Goal: Book appointment/travel/reservation

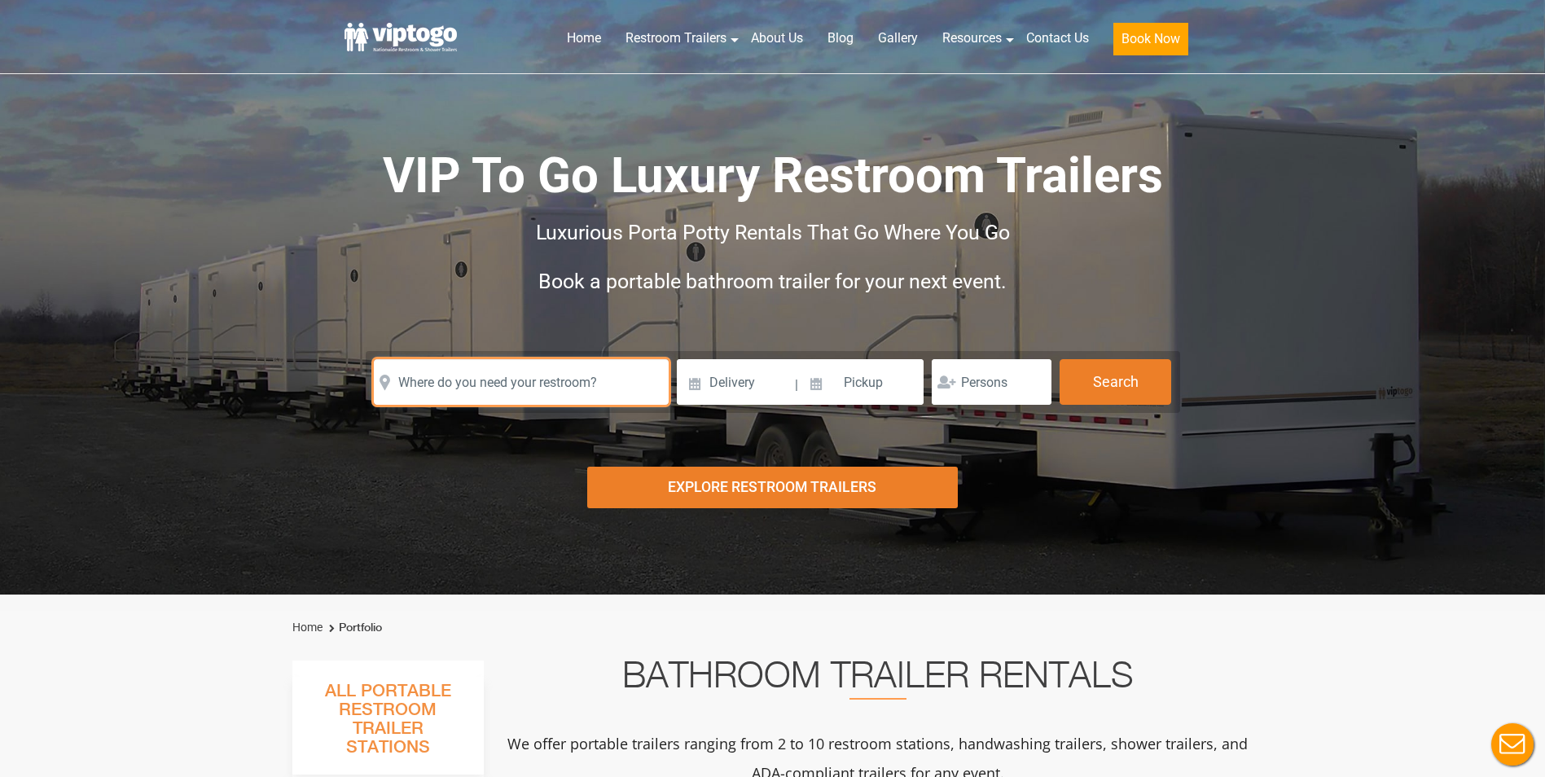
click at [528, 380] on input "text" at bounding box center [521, 382] width 295 height 46
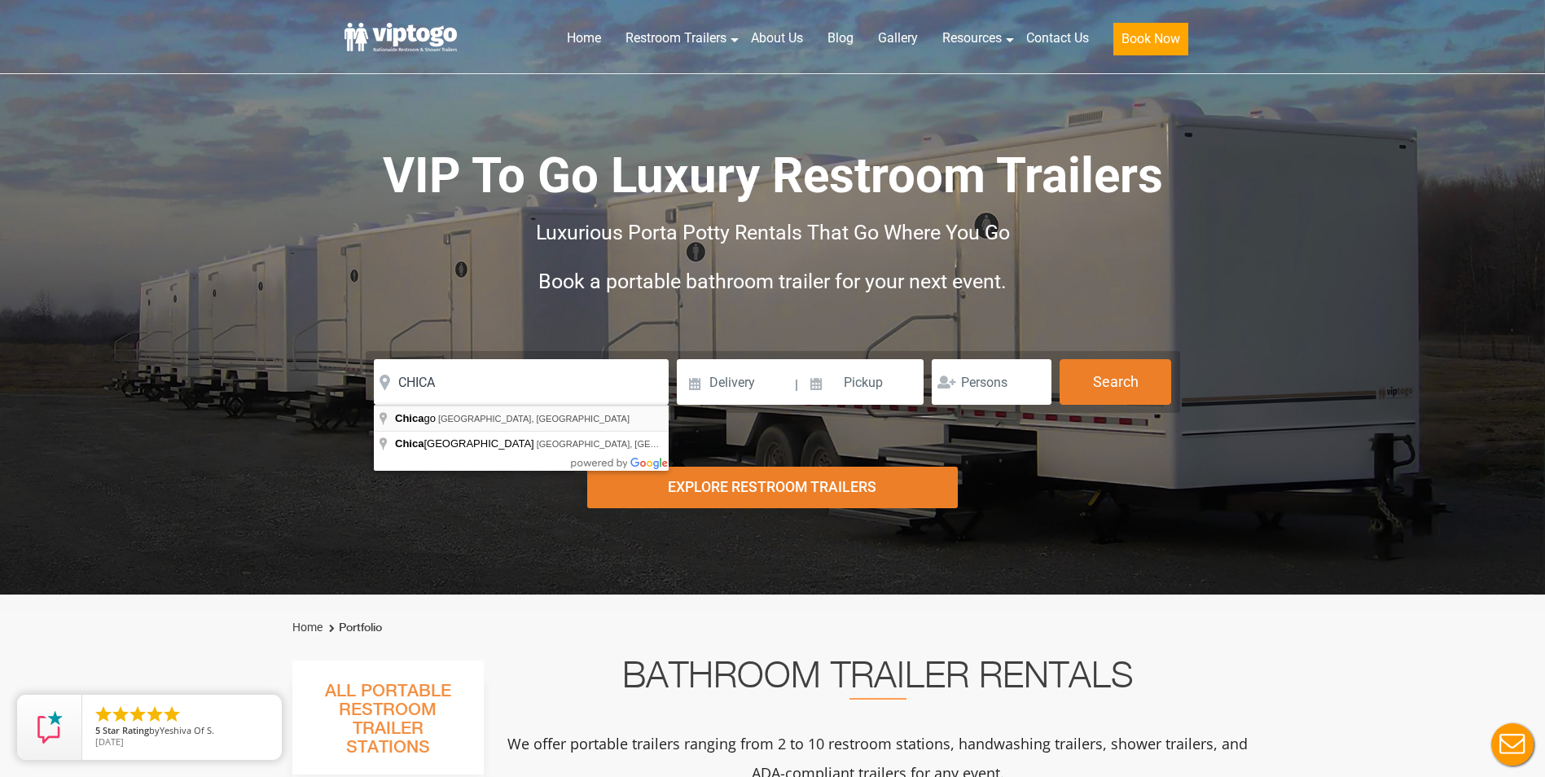
type input "[GEOGRAPHIC_DATA], [GEOGRAPHIC_DATA], [GEOGRAPHIC_DATA]"
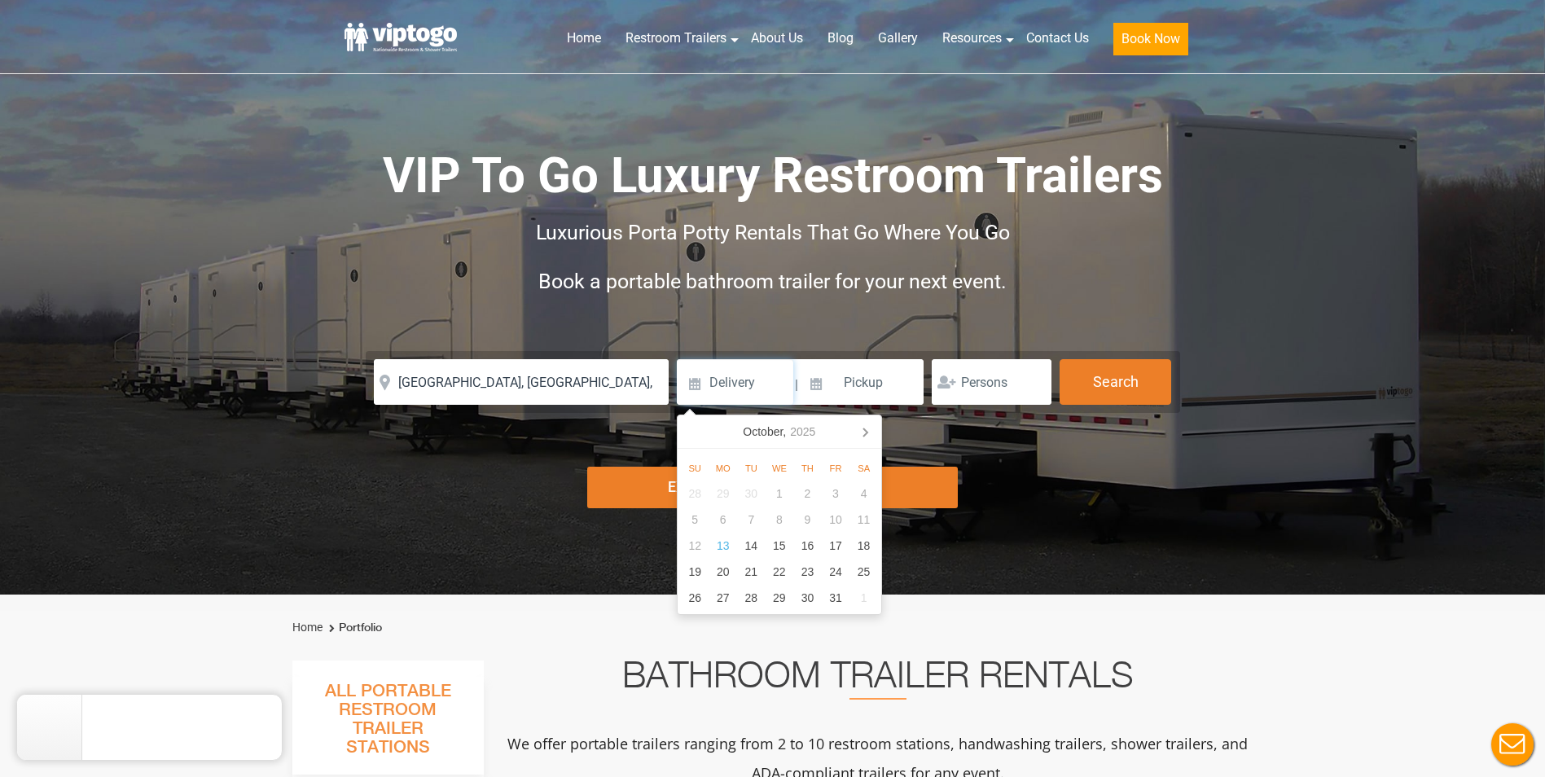
click at [697, 383] on input at bounding box center [735, 382] width 116 height 46
click at [773, 594] on div "29" at bounding box center [780, 598] width 29 height 26
type input "[DATE]"
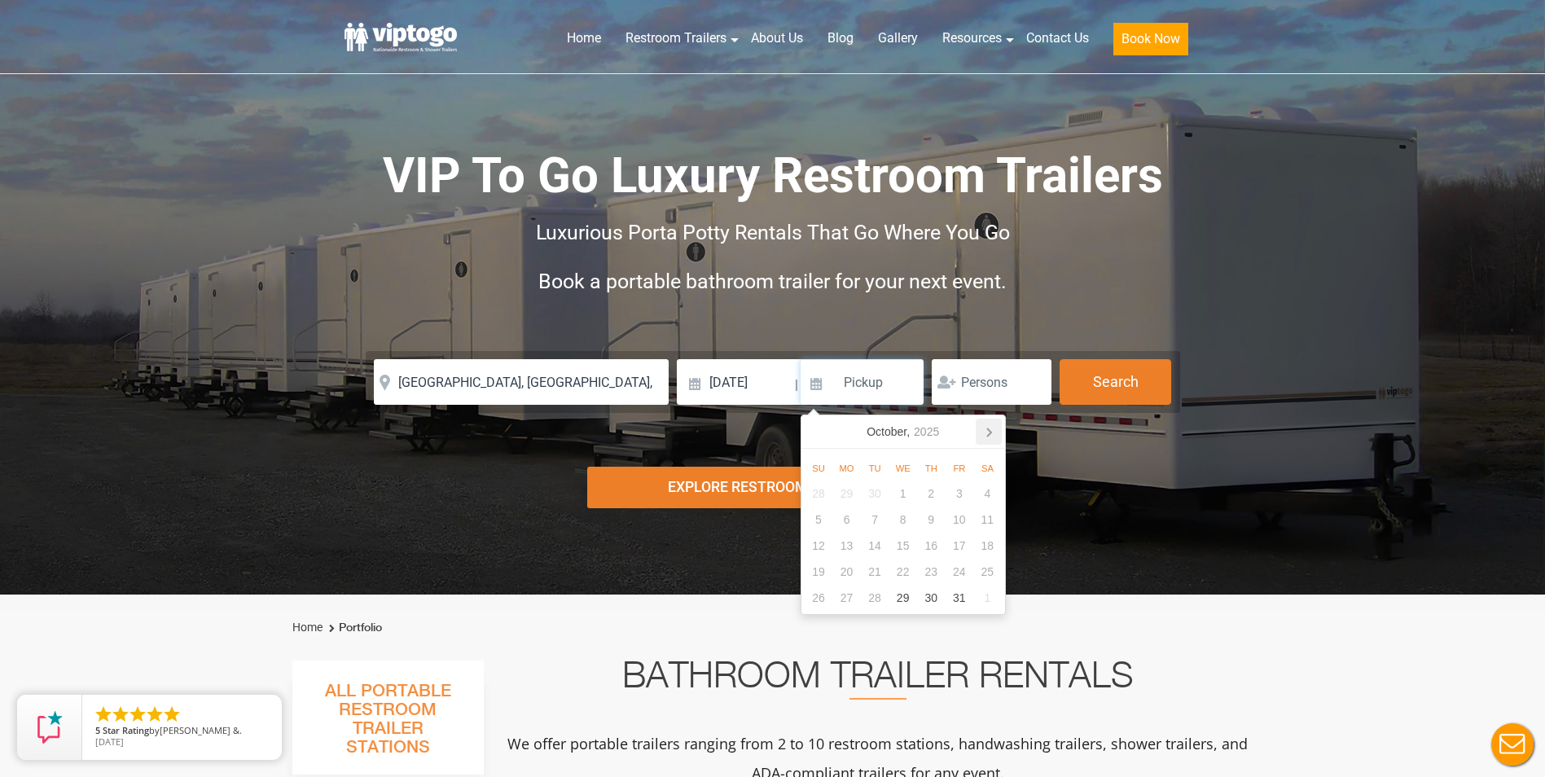
click at [986, 439] on icon at bounding box center [989, 432] width 26 height 26
click at [986, 434] on icon at bounding box center [989, 432] width 26 height 26
click at [871, 593] on div "31" at bounding box center [875, 598] width 29 height 26
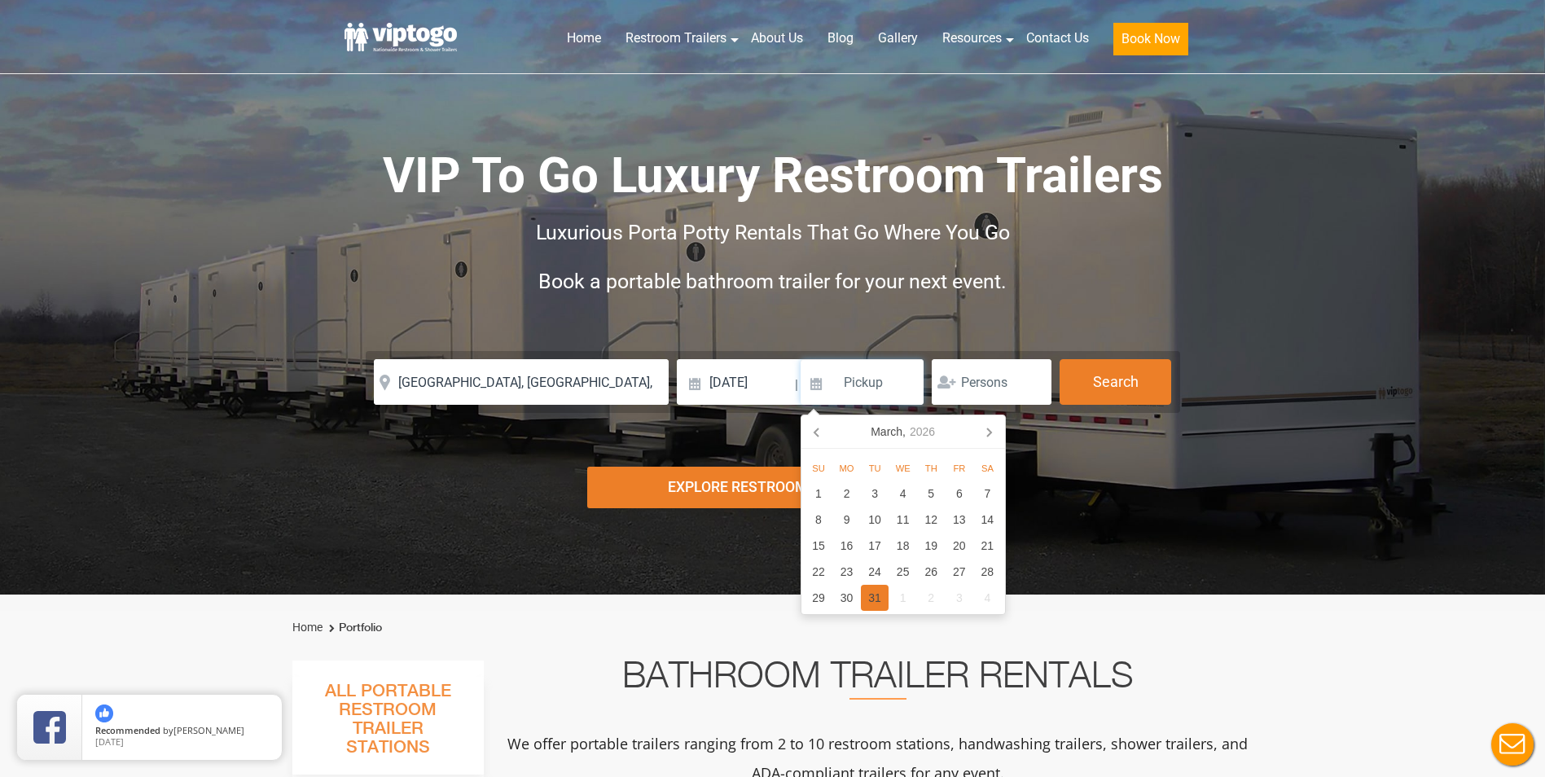
type input "[DATE]"
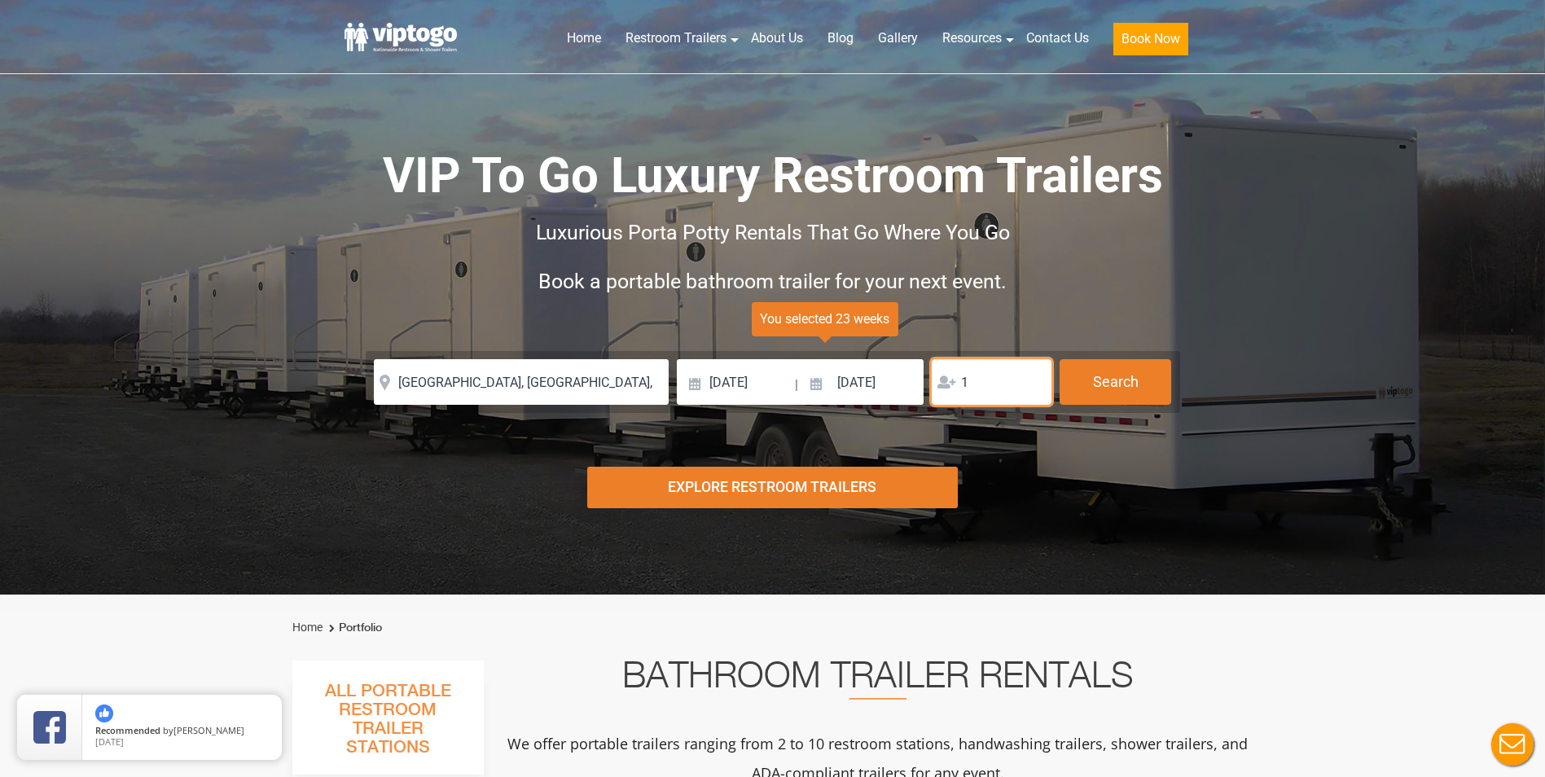
click at [1029, 378] on input "1" at bounding box center [992, 382] width 120 height 46
click at [1029, 378] on input "2" at bounding box center [992, 382] width 120 height 46
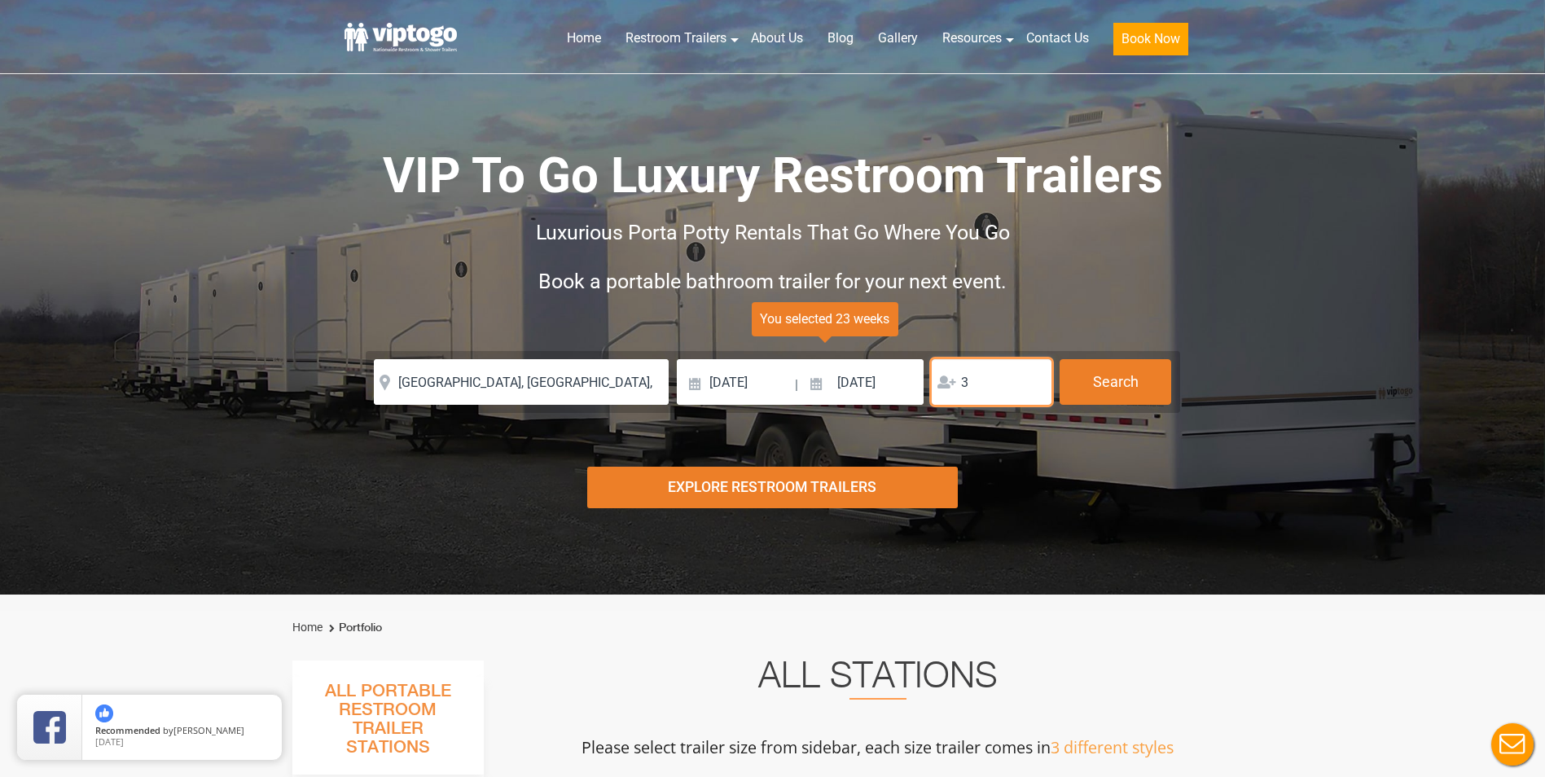
click at [1030, 378] on input "3" at bounding box center [992, 382] width 120 height 46
click at [1030, 378] on input "4" at bounding box center [992, 382] width 120 height 46
click at [1030, 378] on input "5" at bounding box center [992, 382] width 120 height 46
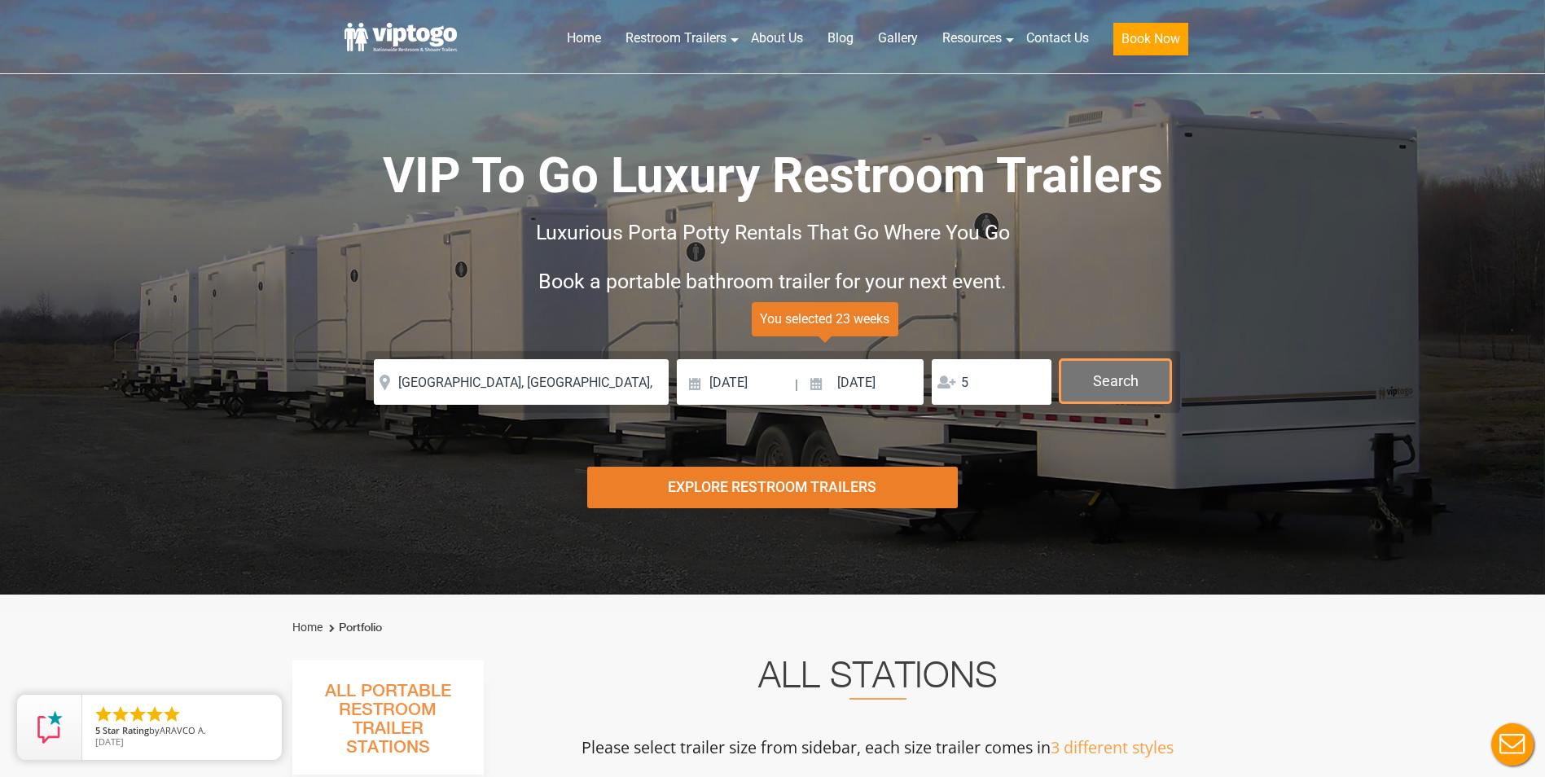
click at [1107, 380] on button "Search" at bounding box center [1116, 381] width 112 height 44
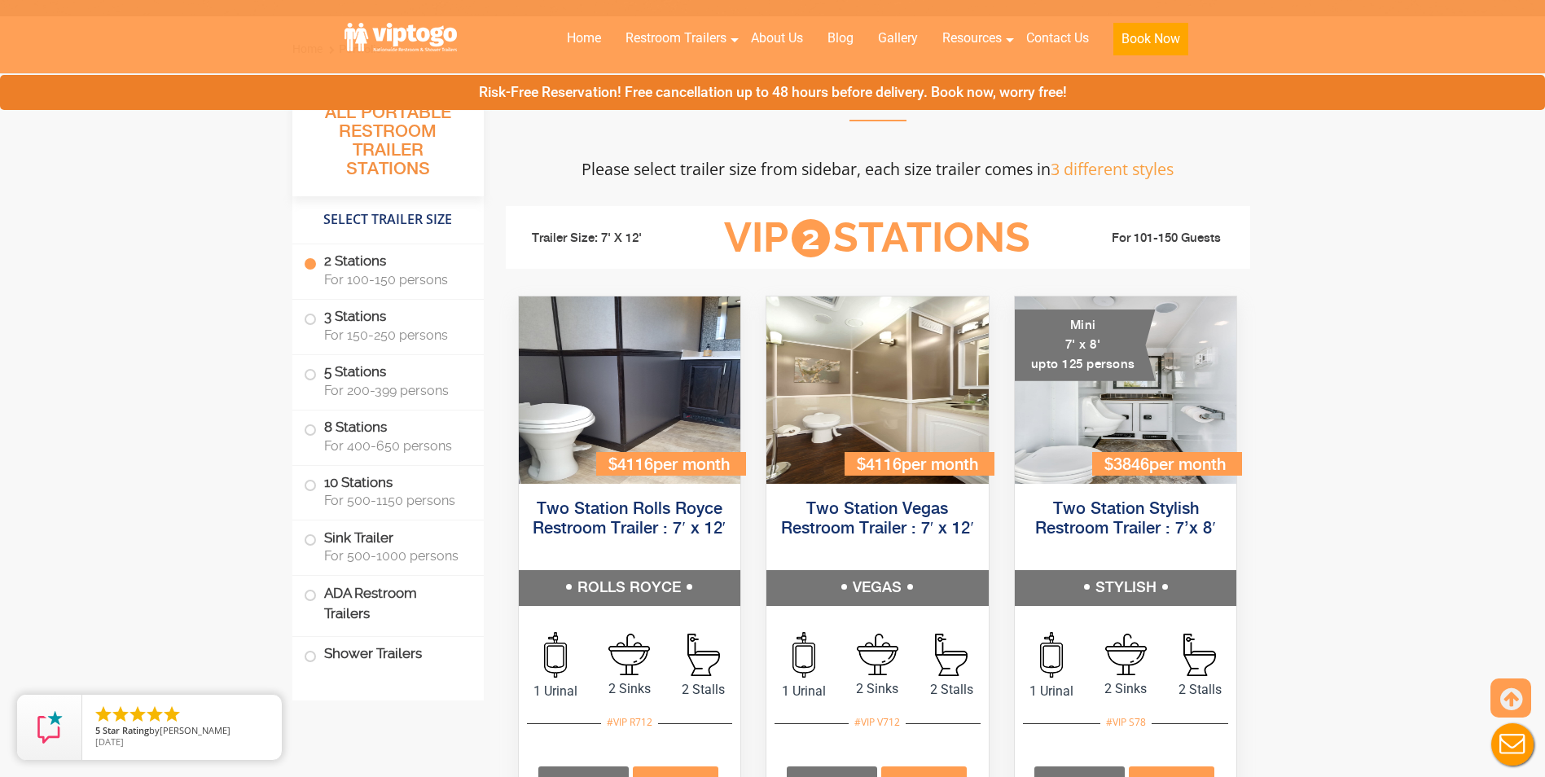
scroll to position [90, 0]
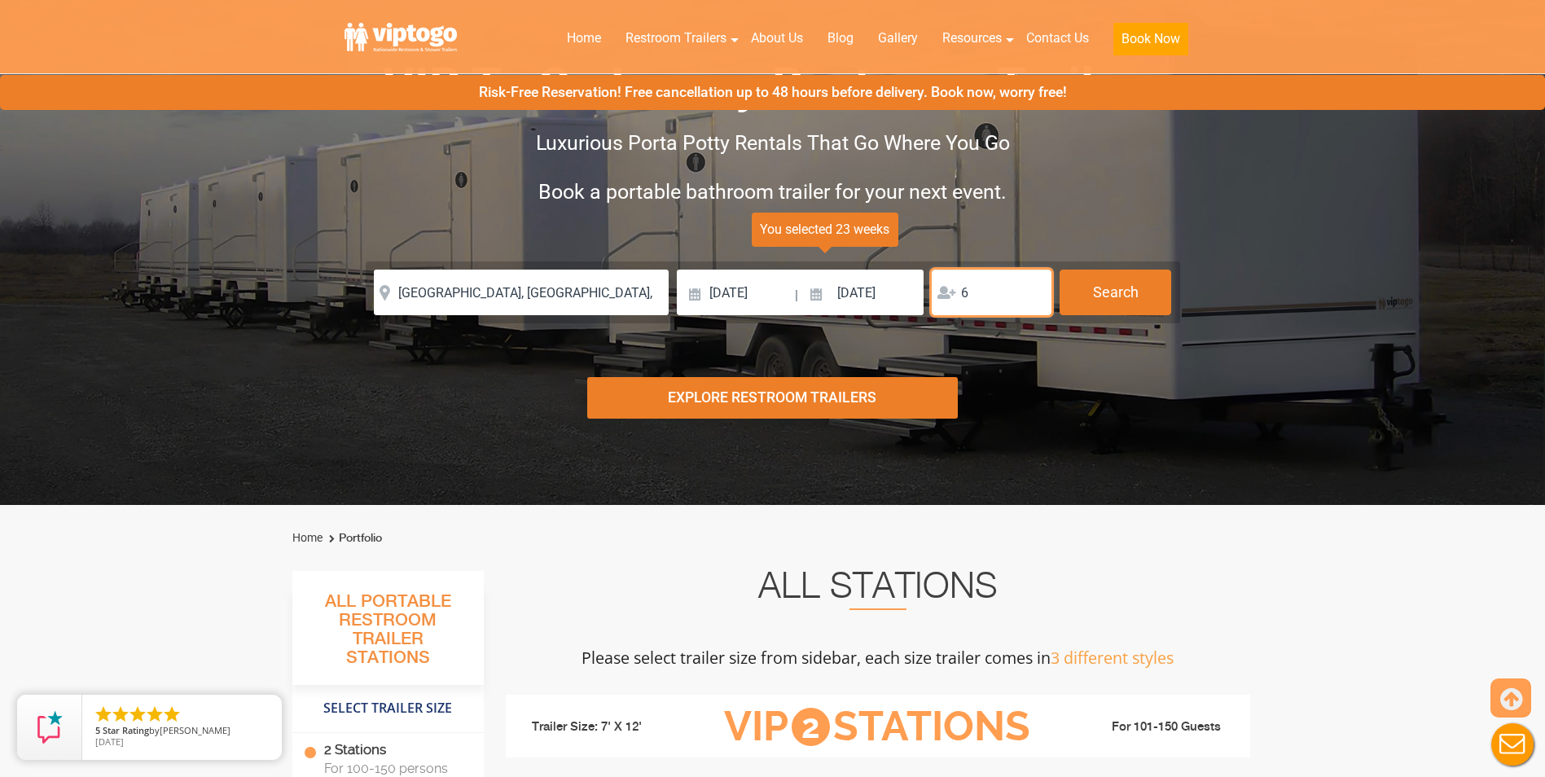
click at [1031, 292] on input "6" at bounding box center [992, 293] width 120 height 46
click at [1030, 291] on input "7" at bounding box center [992, 293] width 120 height 46
type input "8"
click at [1030, 291] on input "8" at bounding box center [992, 293] width 120 height 46
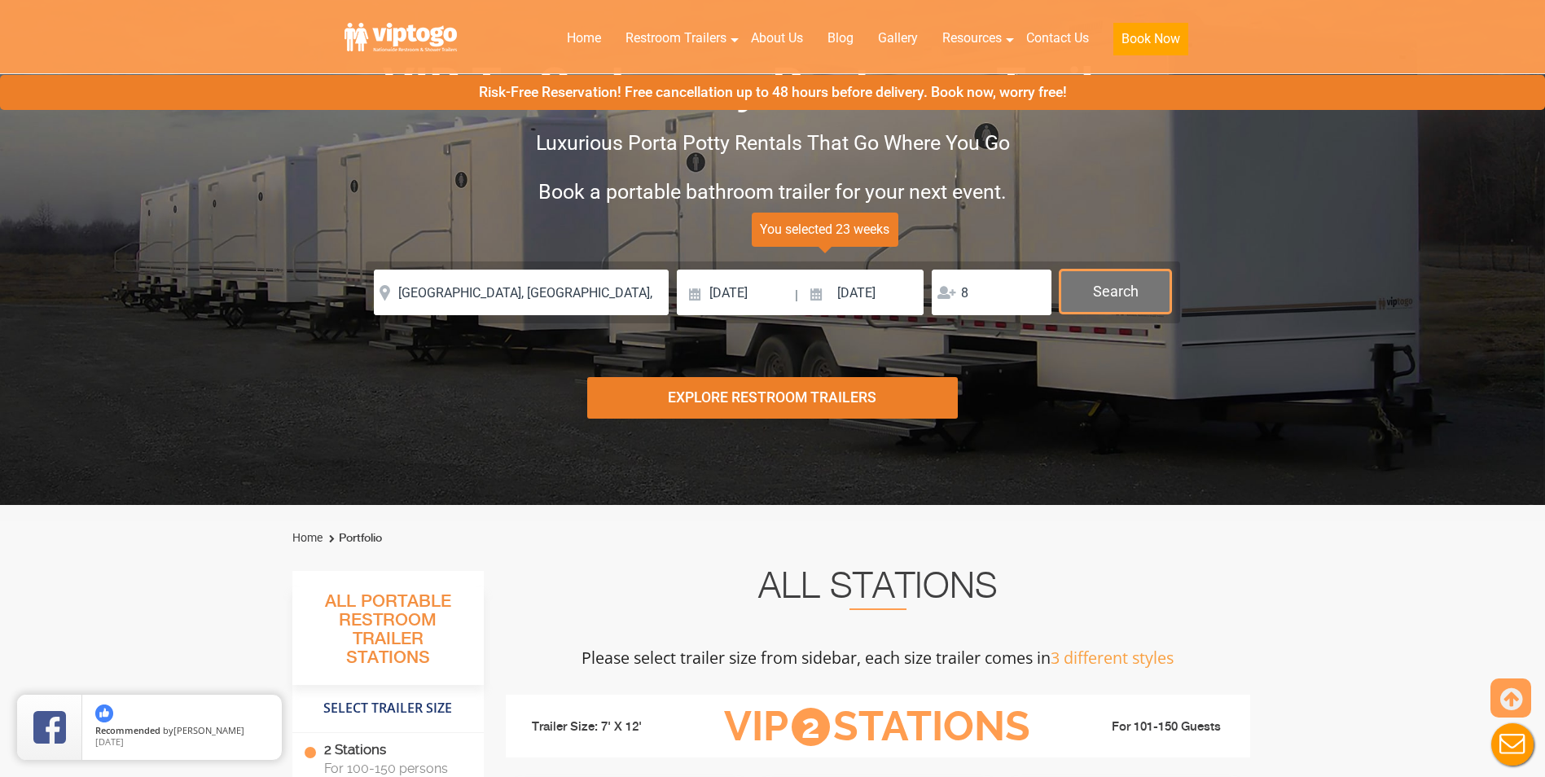
click at [1106, 284] on button "Search" at bounding box center [1116, 292] width 112 height 44
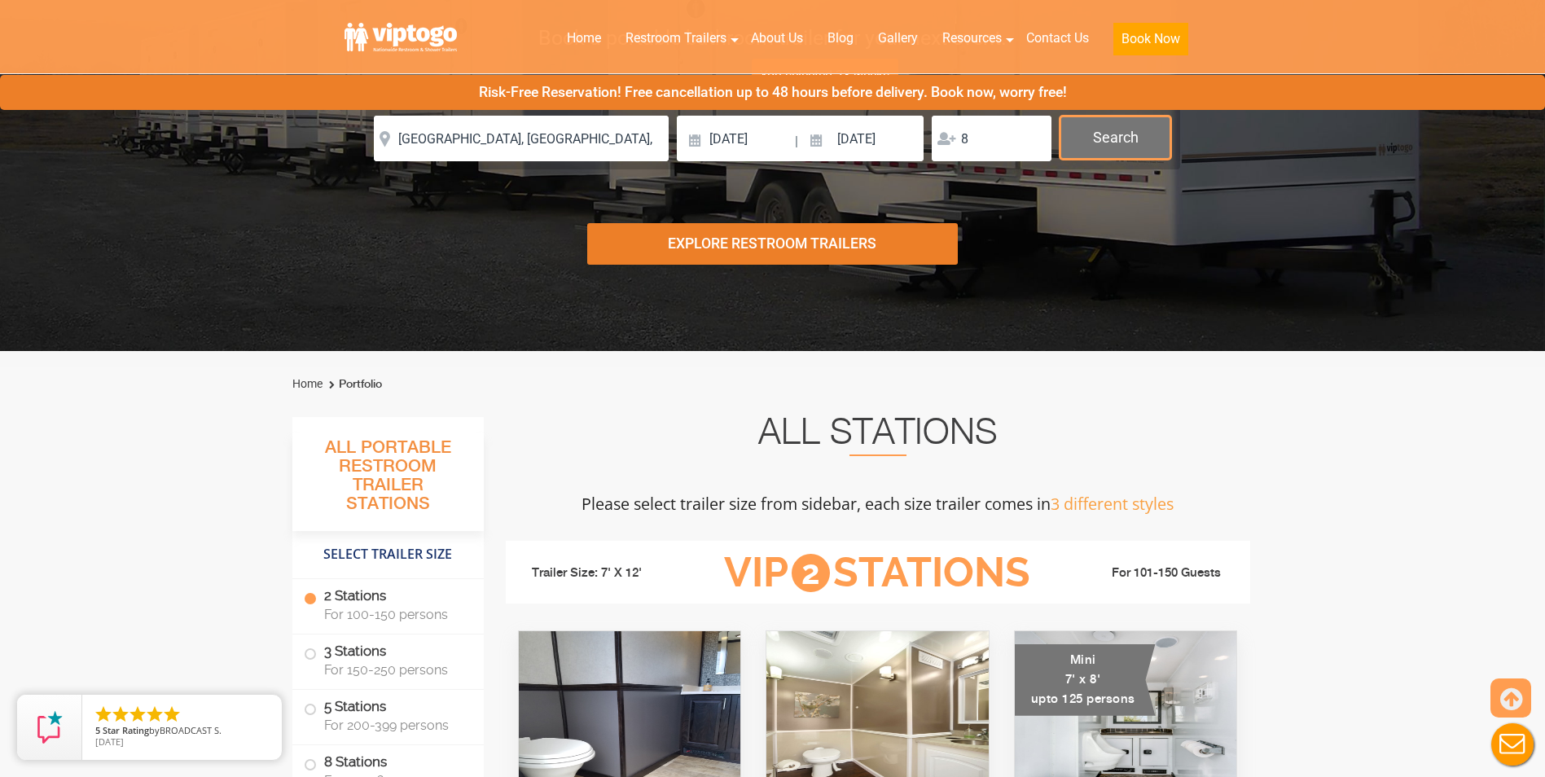
scroll to position [171, 0]
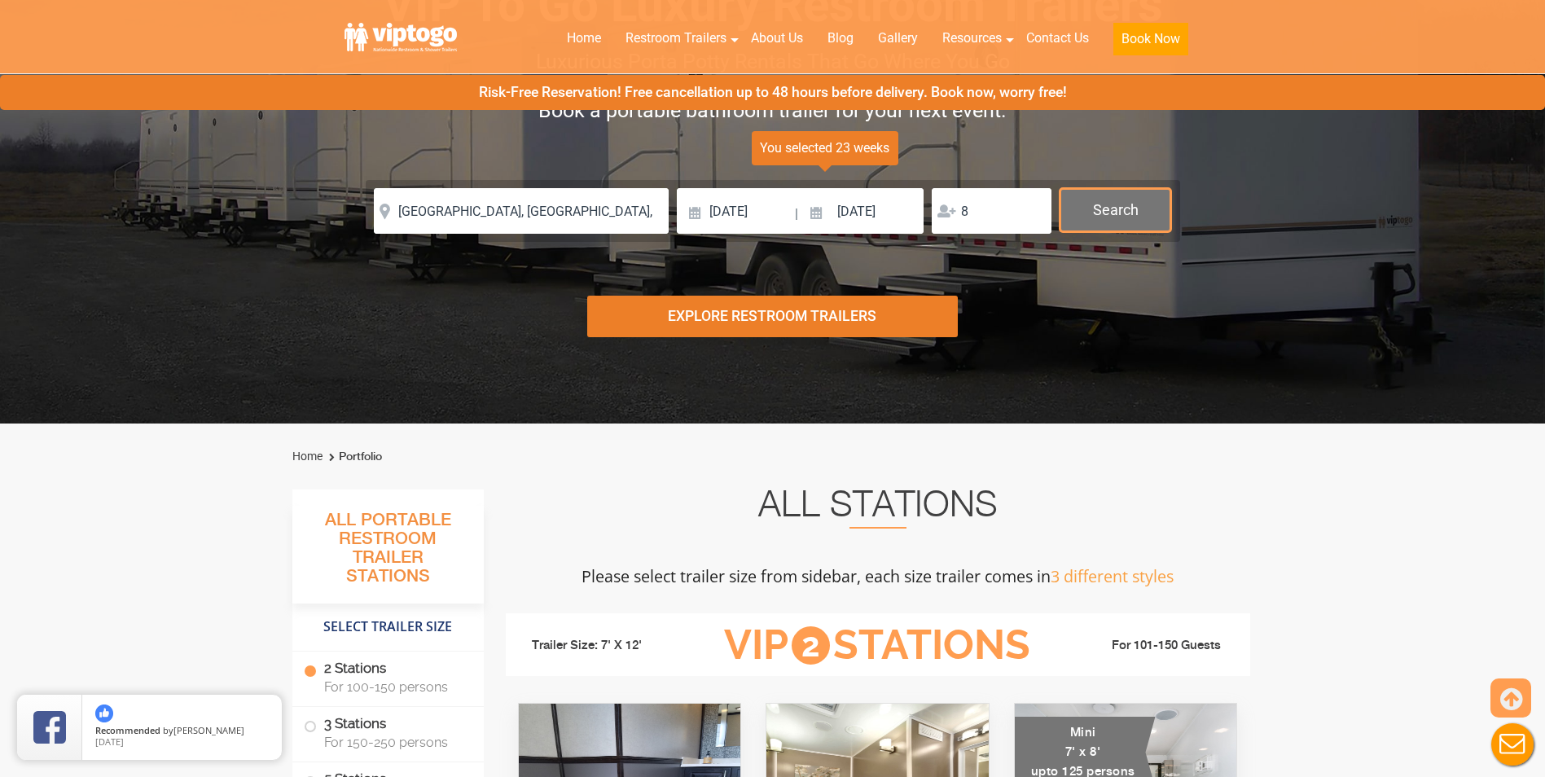
click at [1113, 215] on button "Search" at bounding box center [1116, 210] width 112 height 44
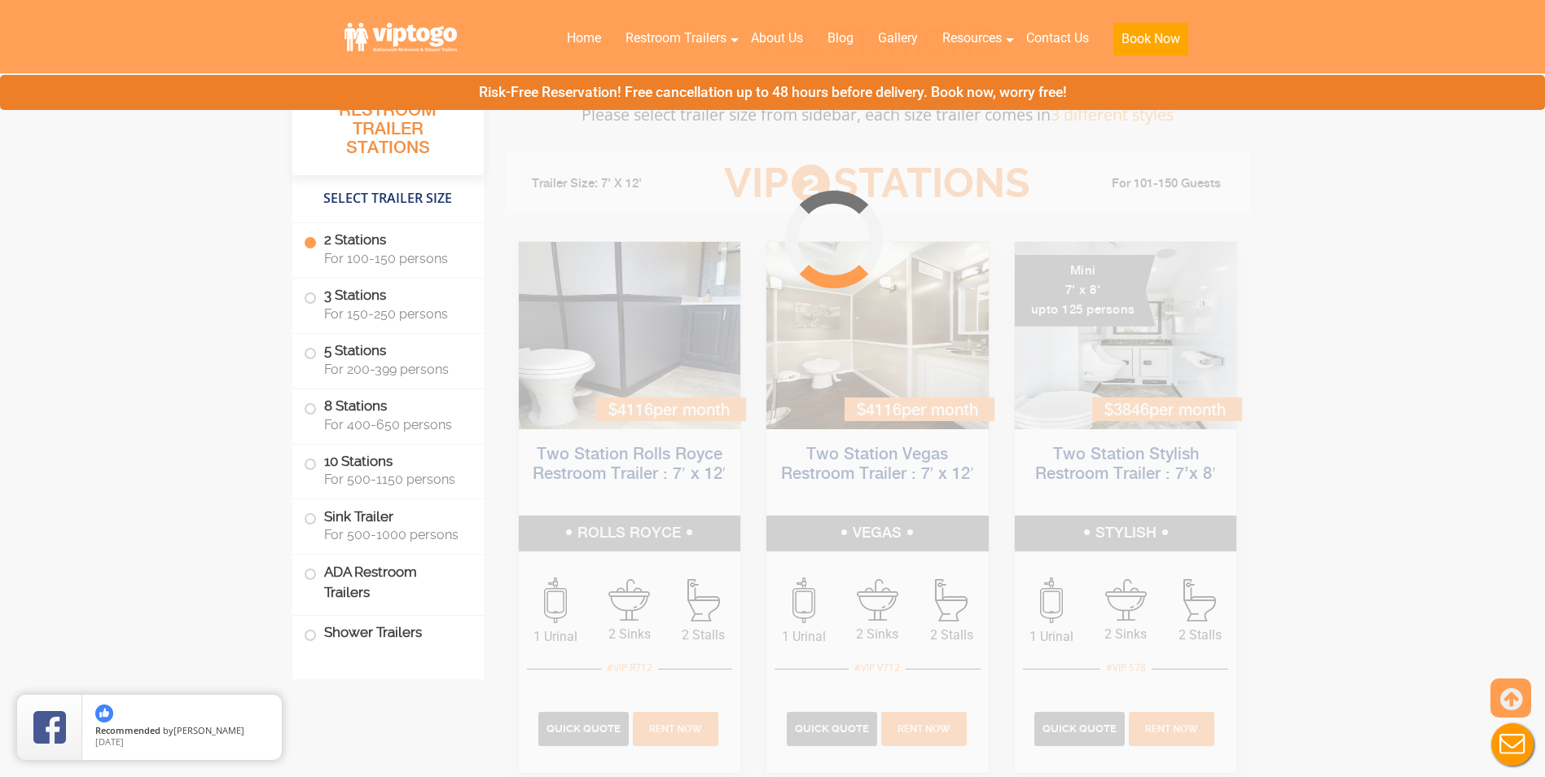
scroll to position [660, 0]
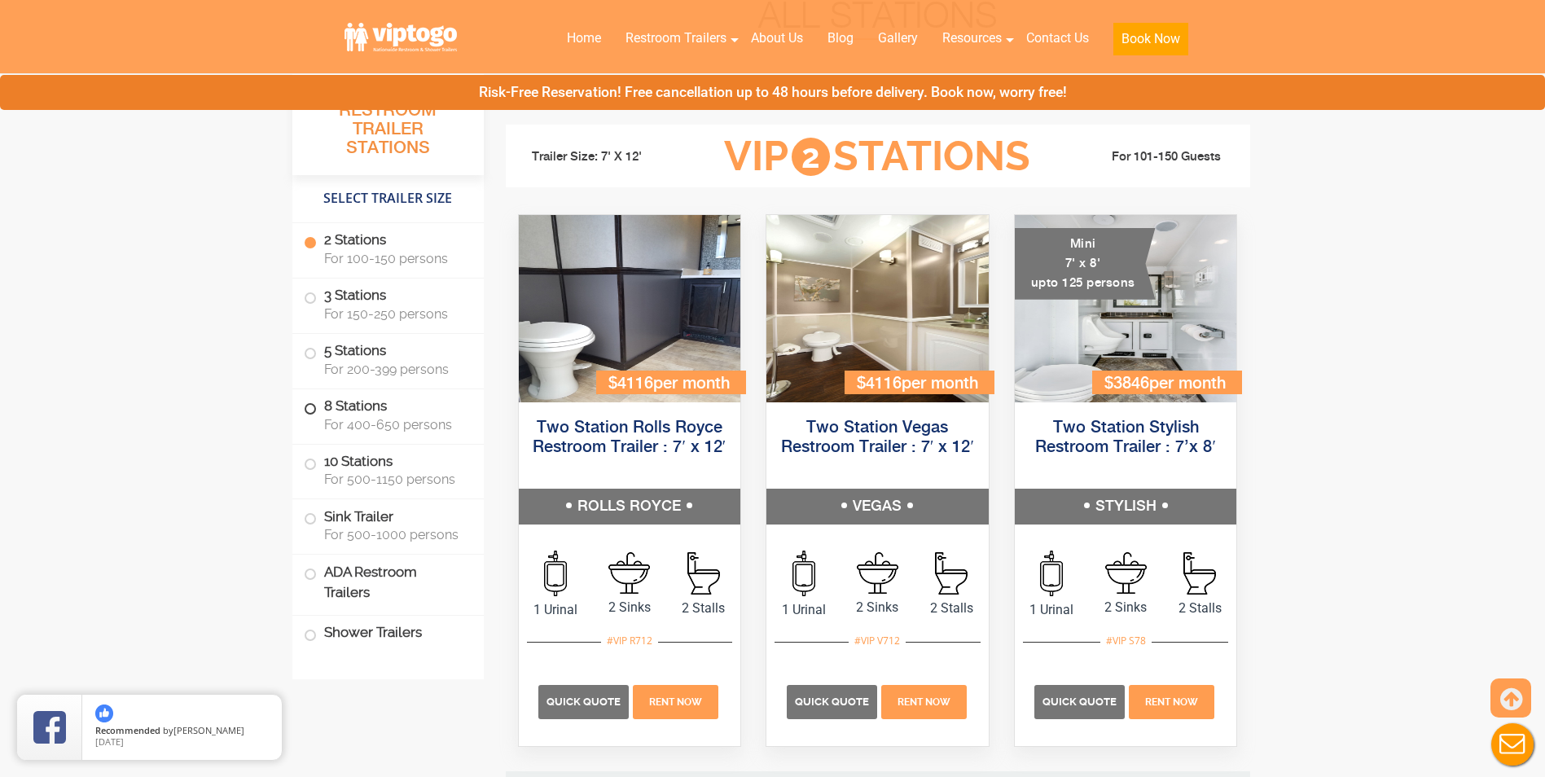
click at [316, 407] on label "8 Stations For 400-650 persons" at bounding box center [388, 414] width 169 height 50
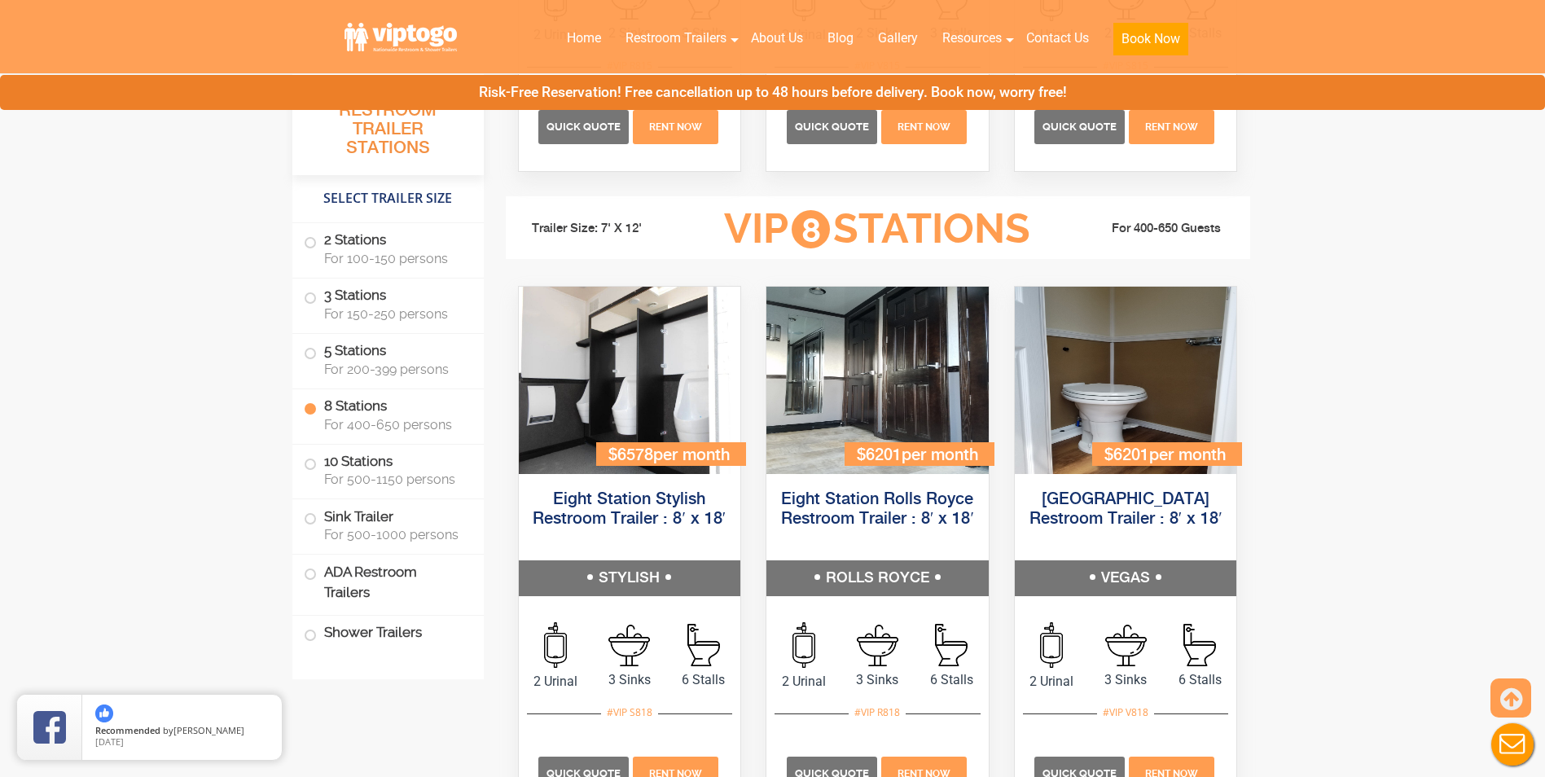
scroll to position [3087, 0]
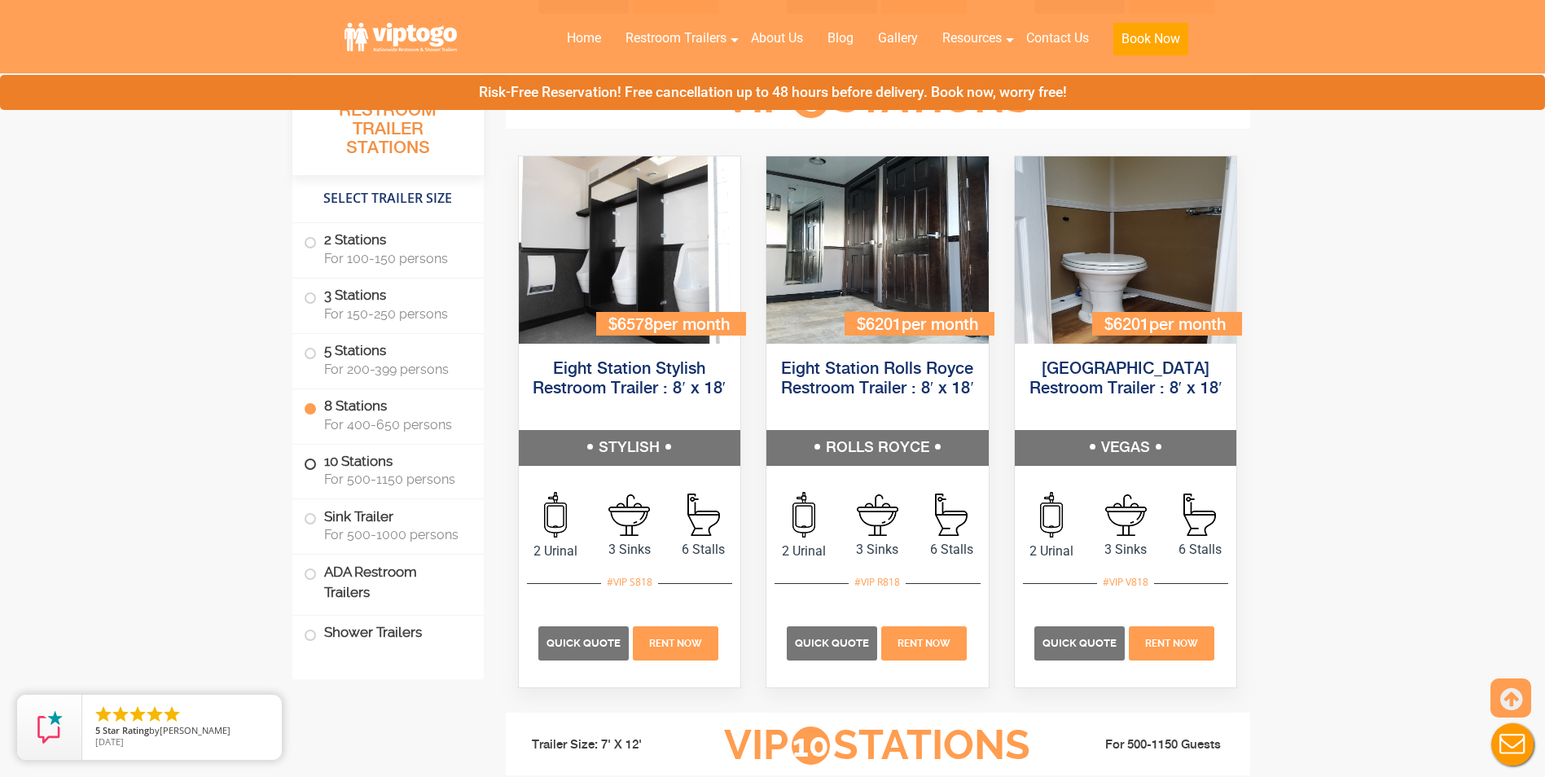
click at [307, 461] on span at bounding box center [310, 464] width 7 height 7
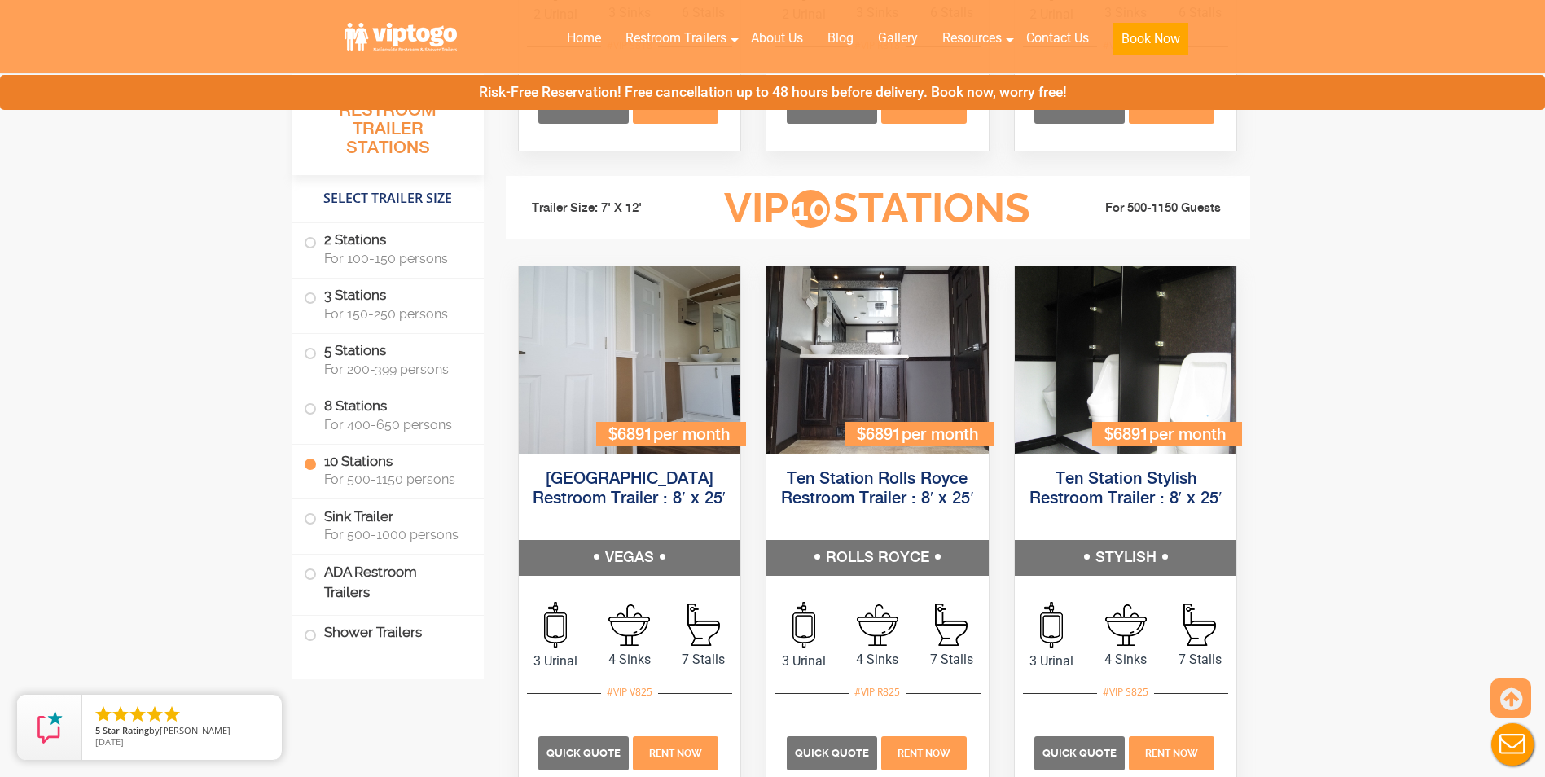
scroll to position [3733, 0]
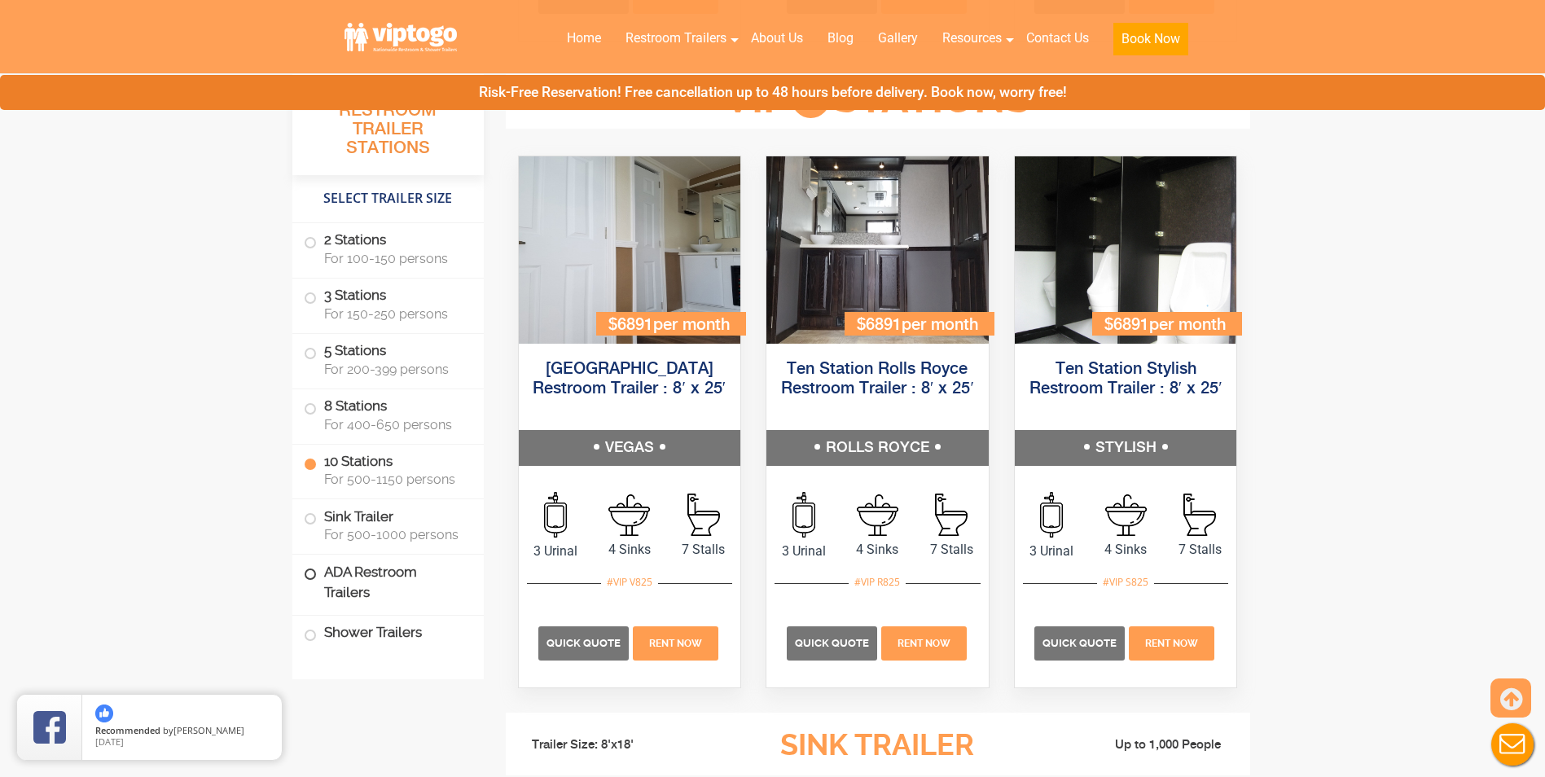
click at [314, 567] on label "ADA Restroom Trailers" at bounding box center [388, 582] width 169 height 55
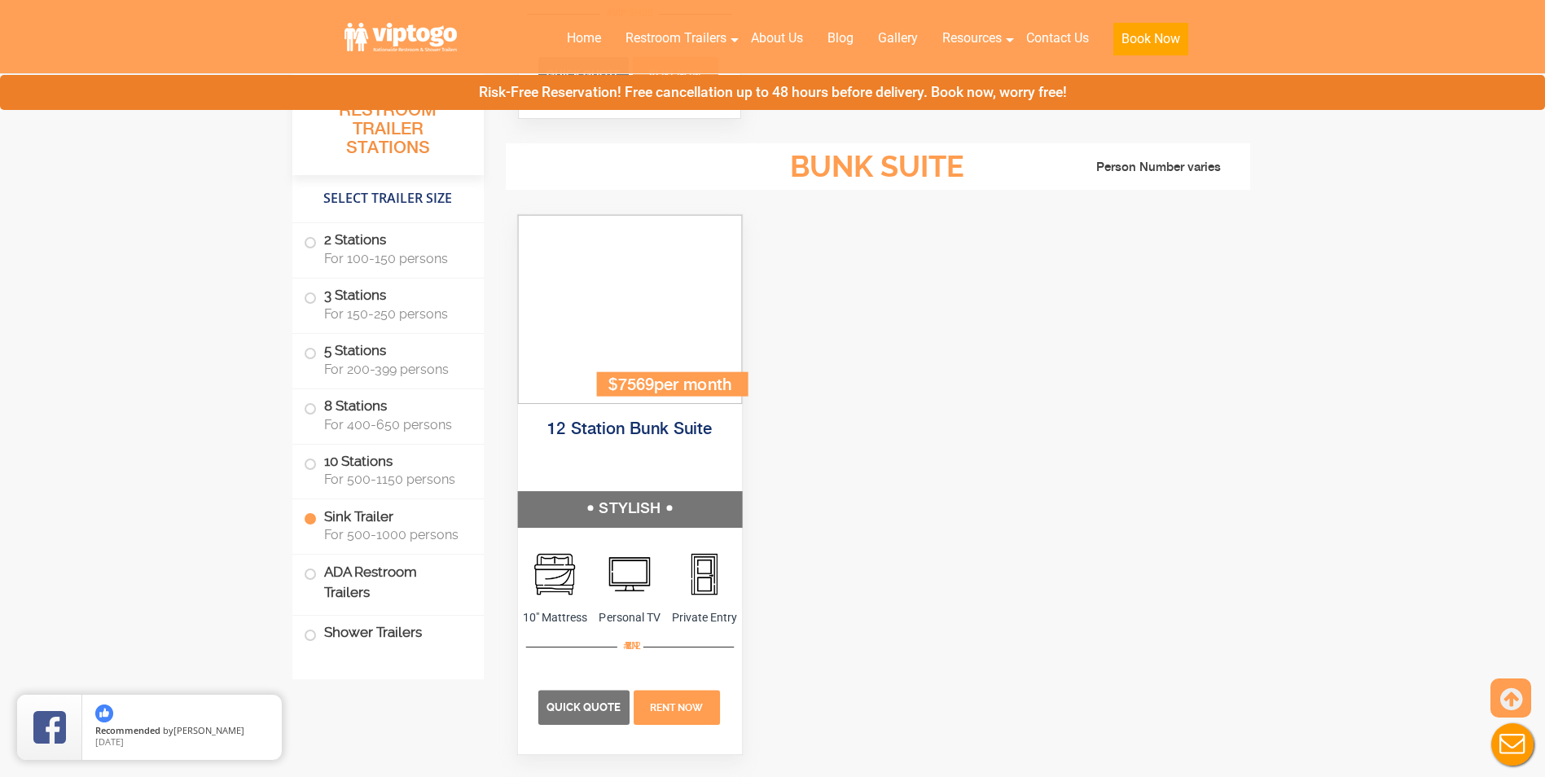
scroll to position [4950, 0]
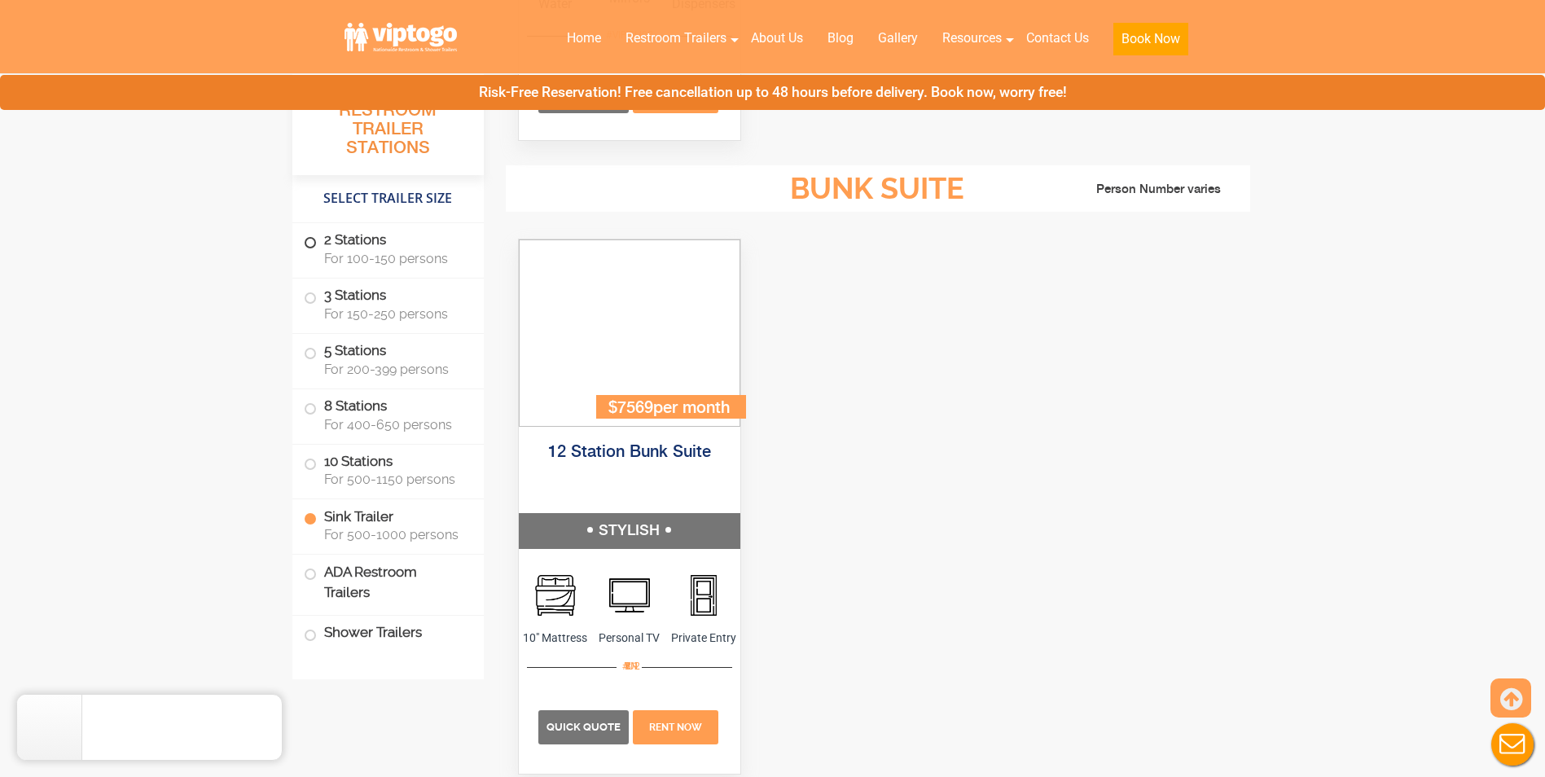
click at [362, 248] on label "2 Stations For 100-150 persons" at bounding box center [388, 248] width 169 height 50
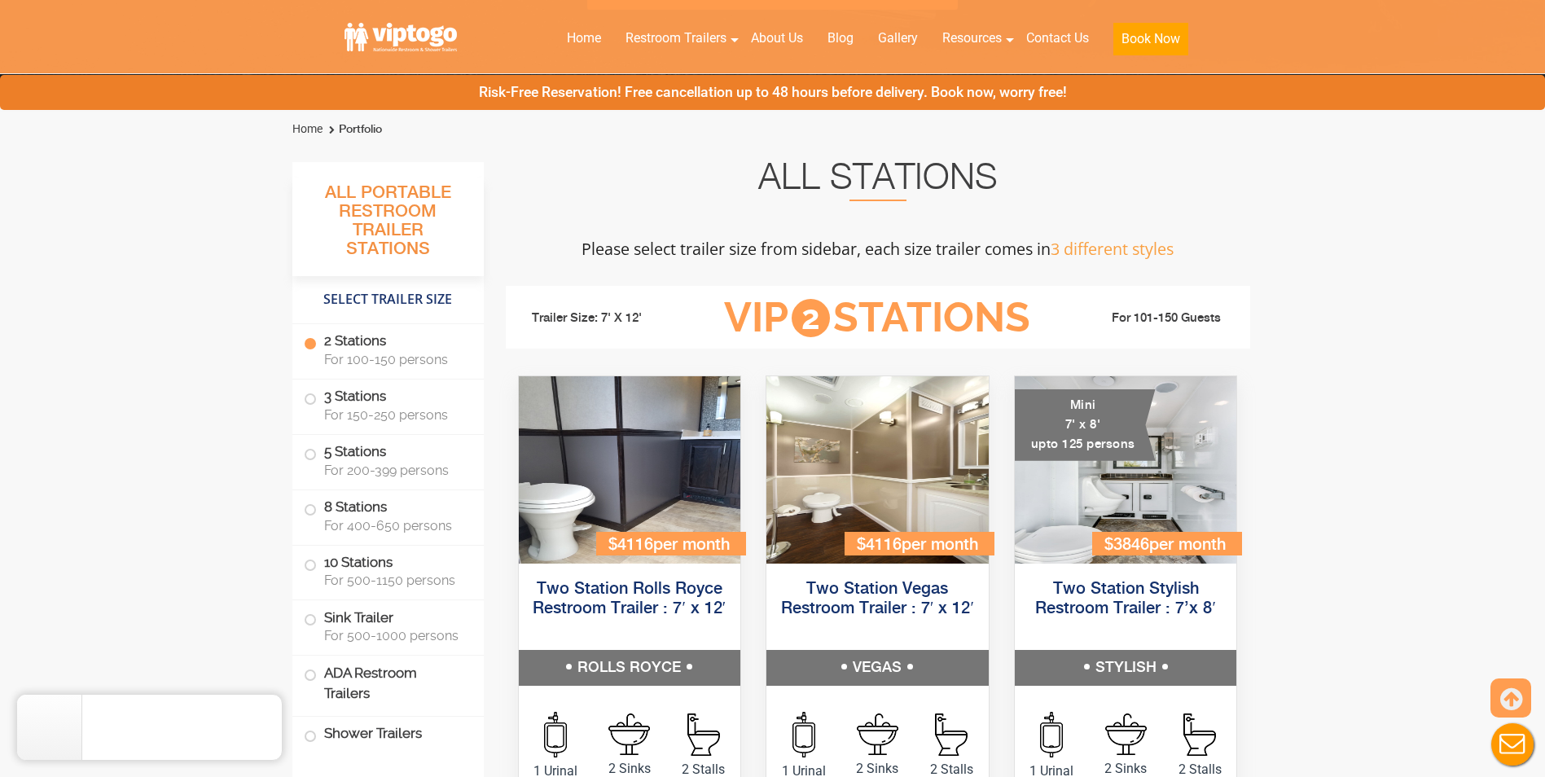
scroll to position [148, 0]
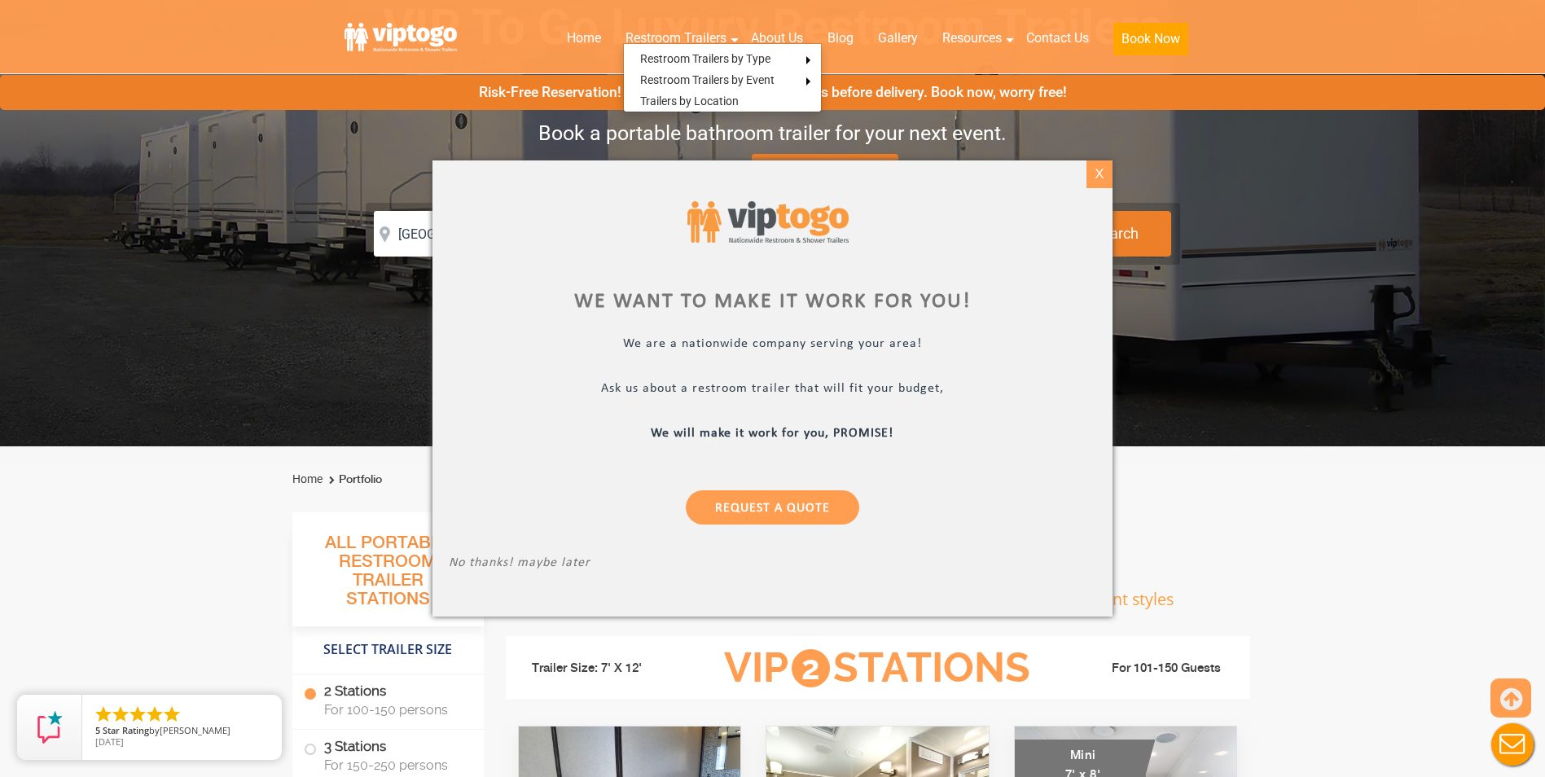
click at [1096, 172] on div "X" at bounding box center [1099, 174] width 25 height 28
